Goal: Task Accomplishment & Management: Use online tool/utility

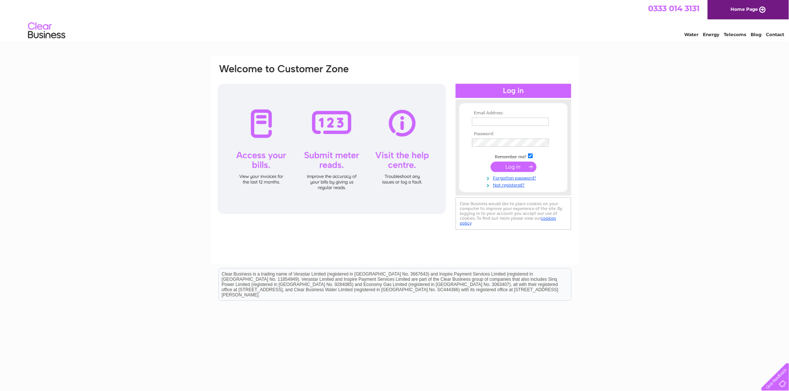
type input "accounts@securecareuk.co.uk"
click at [517, 165] on input "submit" at bounding box center [513, 167] width 46 height 10
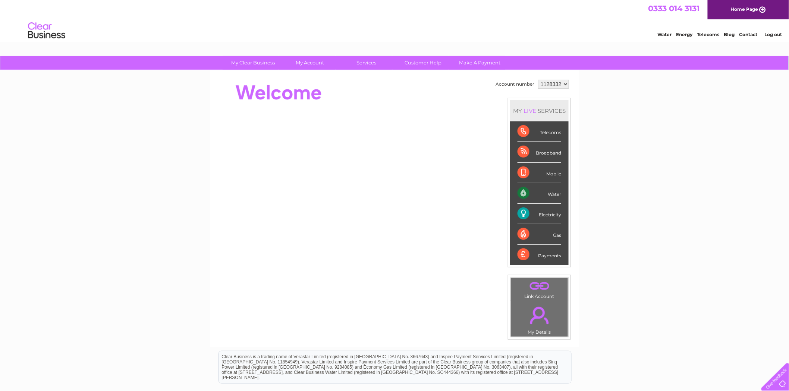
click at [554, 215] on div "Electricity" at bounding box center [539, 214] width 44 height 20
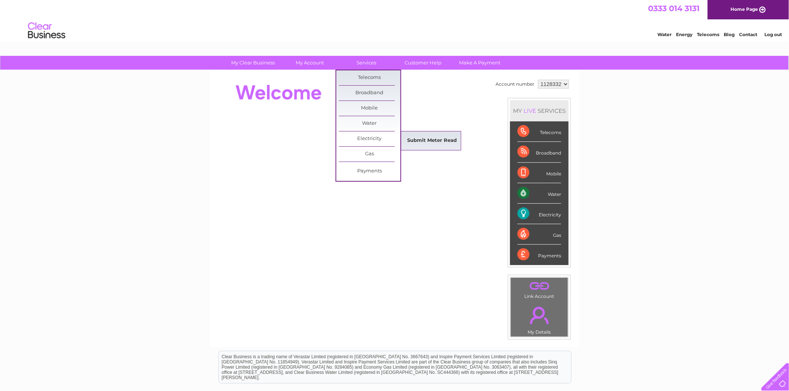
click at [435, 139] on link "Submit Meter Read" at bounding box center [431, 140] width 61 height 15
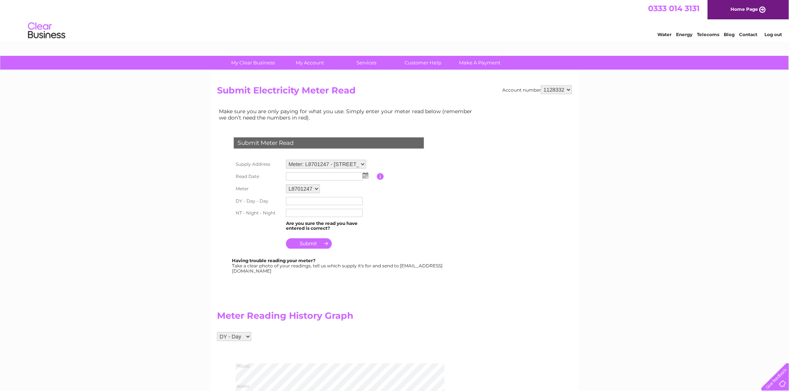
click at [364, 173] on img at bounding box center [366, 176] width 6 height 6
click at [303, 243] on link "29" at bounding box center [305, 240] width 12 height 7
type input "2025/09/29"
click at [302, 203] on input "text" at bounding box center [325, 201] width 78 height 9
type input "063919"
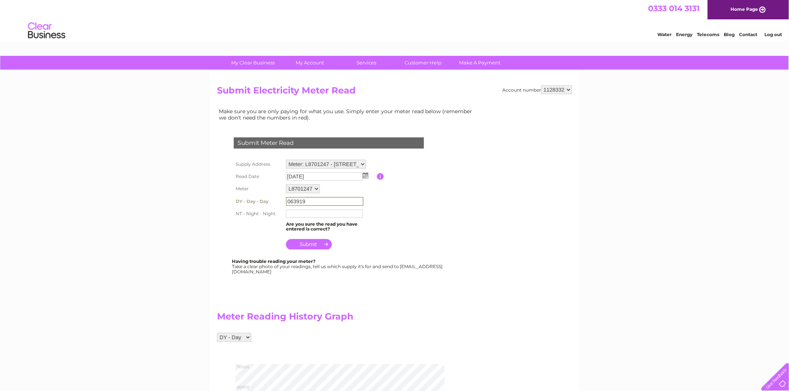
click at [288, 214] on input "text" at bounding box center [324, 214] width 77 height 8
type input "336158"
click at [300, 241] on input "submit" at bounding box center [309, 244] width 46 height 10
